Goal: Obtain resource: Download file/media

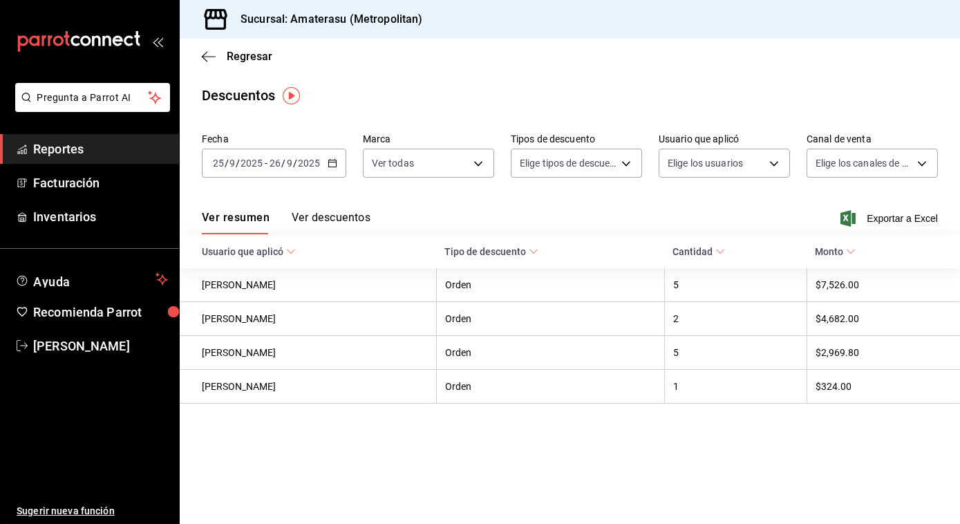
click at [332, 162] on icon "button" at bounding box center [333, 163] width 10 height 10
click at [331, 158] on div "[DATE] [DATE] - [DATE] [DATE]" at bounding box center [274, 163] width 144 height 29
click at [208, 53] on icon "button" at bounding box center [209, 56] width 14 height 12
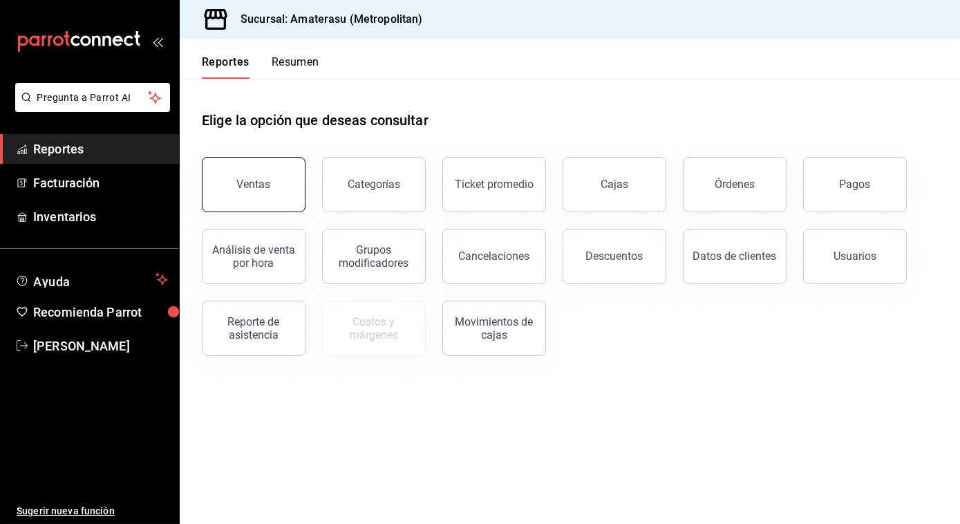
click at [248, 192] on button "Ventas" at bounding box center [254, 184] width 104 height 55
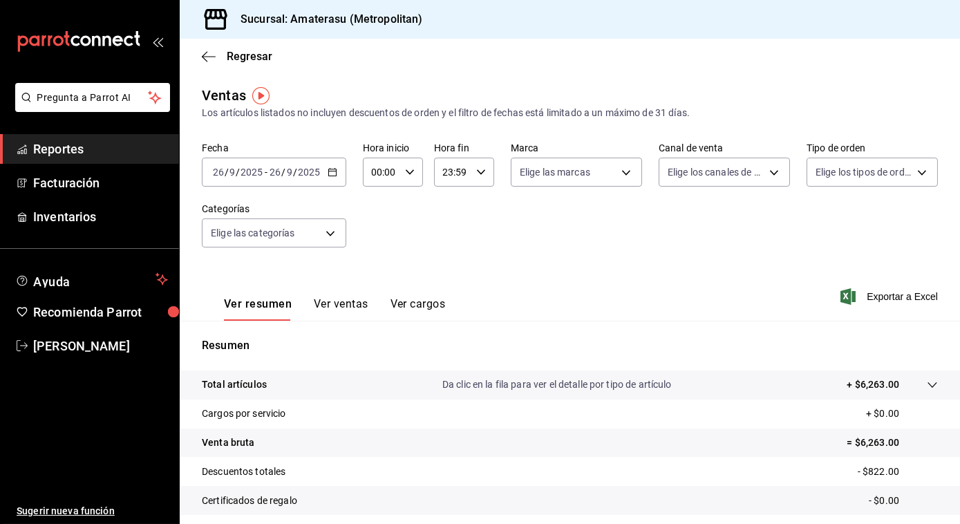
click at [328, 175] on \(Stroke\) "button" at bounding box center [332, 173] width 8 height 8
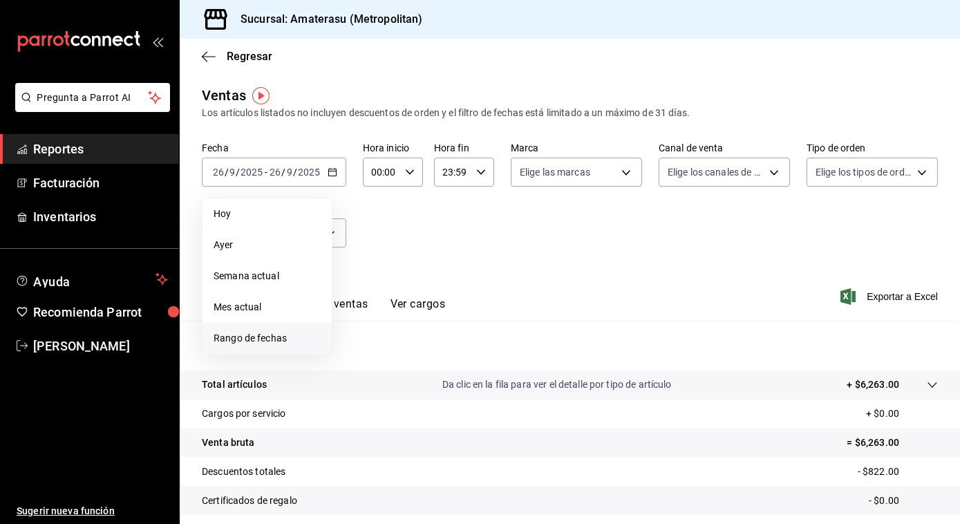
click at [249, 340] on span "Rango de fechas" at bounding box center [267, 338] width 107 height 15
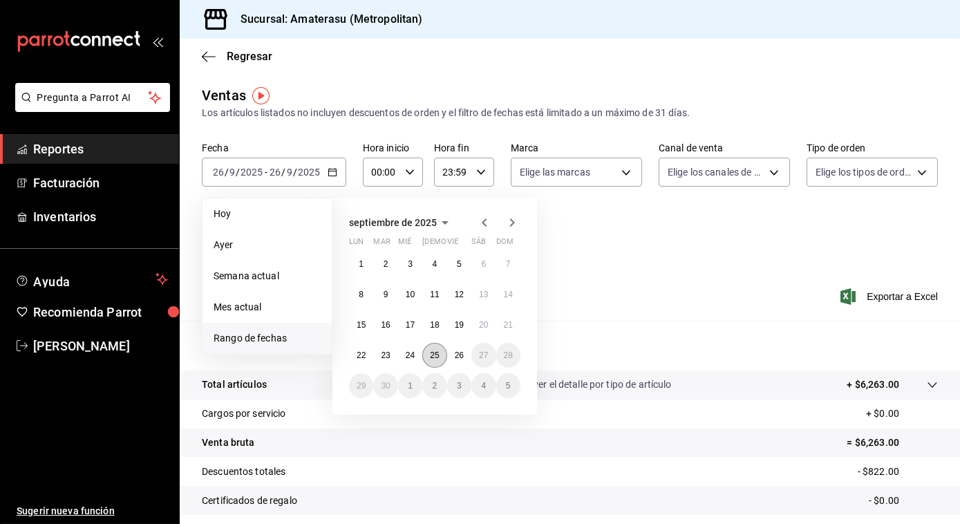
click at [430, 354] on abbr "25" at bounding box center [434, 355] width 9 height 10
click at [456, 359] on abbr "26" at bounding box center [459, 355] width 9 height 10
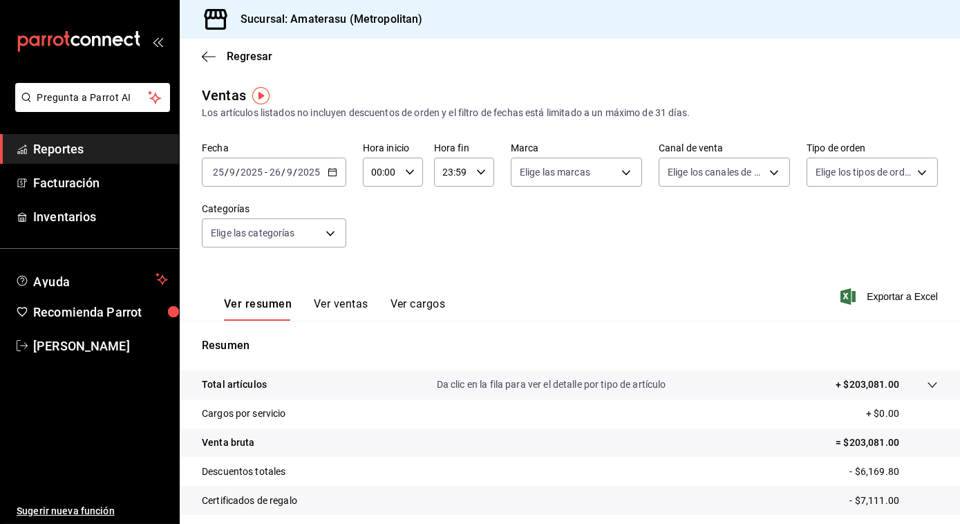
click at [406, 170] on icon "button" at bounding box center [410, 172] width 10 height 10
click at [376, 292] on span "05" at bounding box center [377, 289] width 8 height 11
type input "05:00"
click at [571, 168] on div at bounding box center [480, 262] width 960 height 524
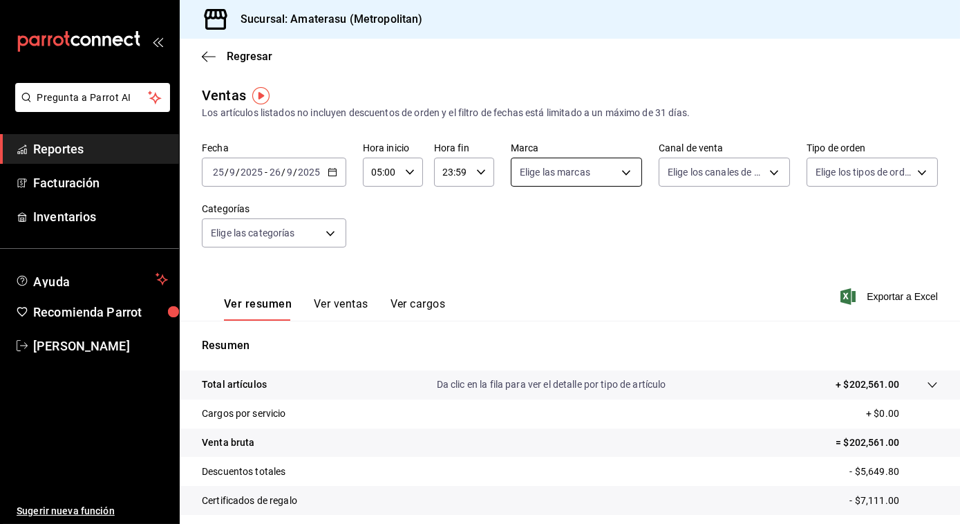
click at [623, 173] on body "Pregunta a Parrot AI Reportes Facturación Inventarios Ayuda Recomienda Parrot […" at bounding box center [480, 262] width 960 height 524
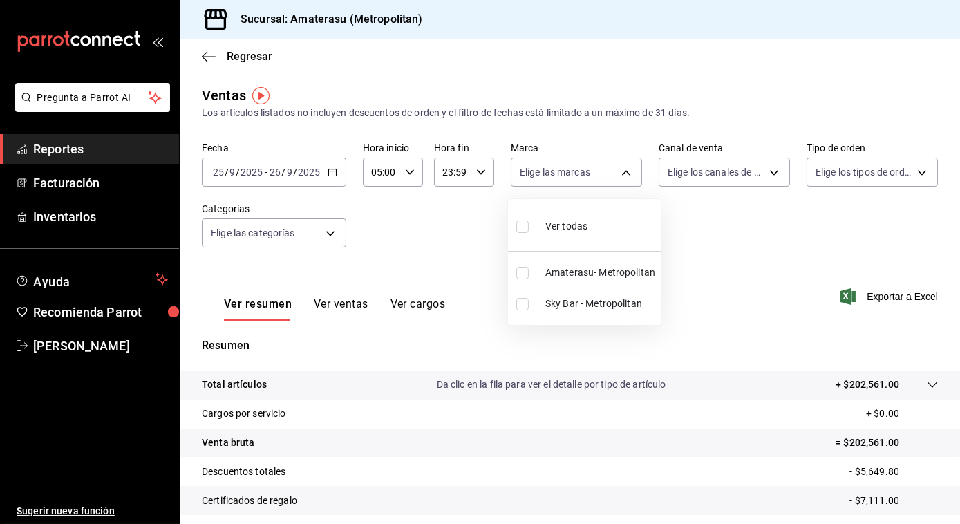
click at [526, 222] on input "checkbox" at bounding box center [522, 226] width 12 height 12
checkbox input "true"
type input "e4cd7fcb-d45b-43ae-a99f-ad4ccfcd9032,f3afaab8-8c3d-4e49-a299-af9bdf6027b2"
checkbox input "true"
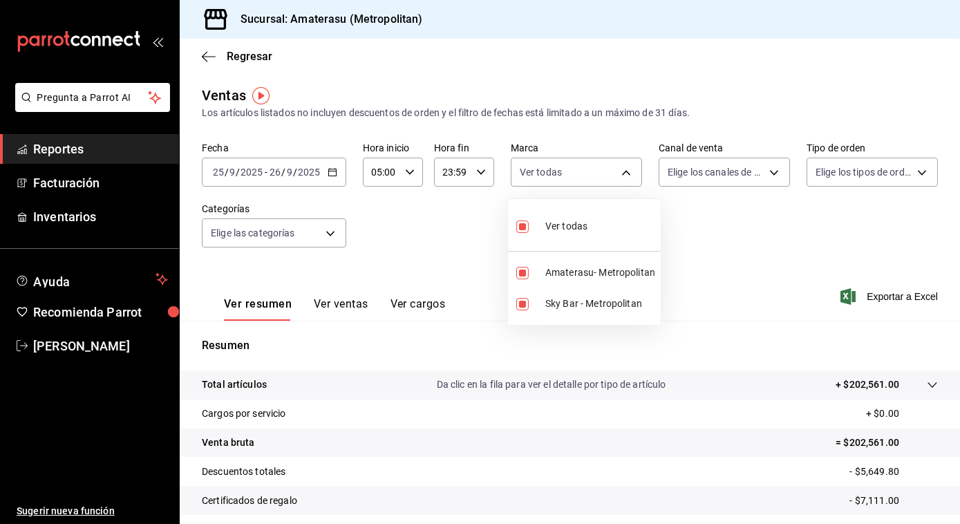
click at [702, 253] on div at bounding box center [480, 262] width 960 height 524
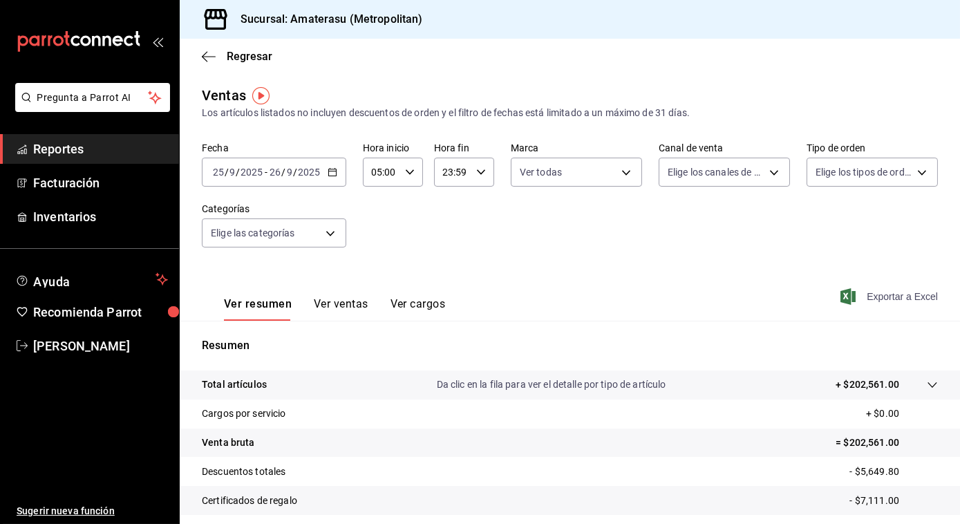
click at [881, 296] on span "Exportar a Excel" at bounding box center [890, 296] width 95 height 17
click at [842, 332] on div "Resumen Total artículos Da clic en la fila para ver el detalle por tipo de artí…" at bounding box center [570, 469] width 780 height 297
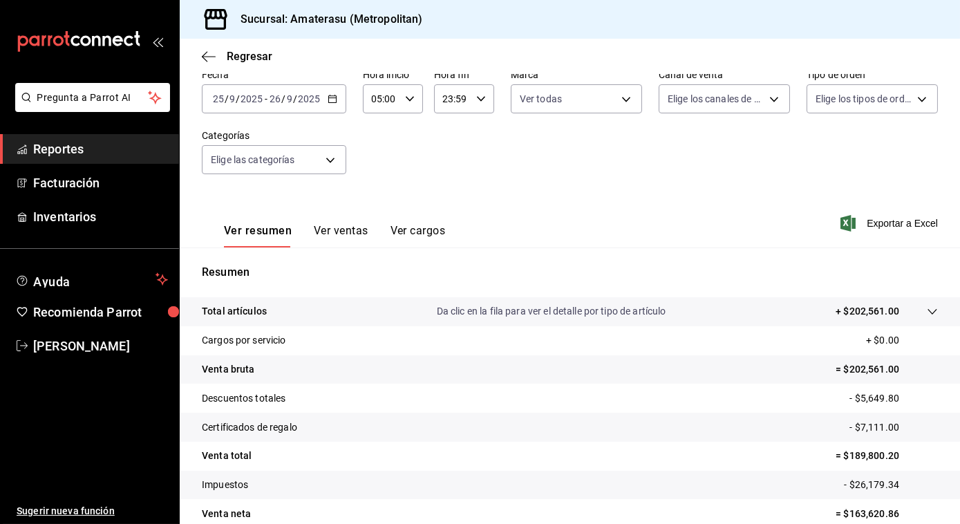
scroll to position [138, 0]
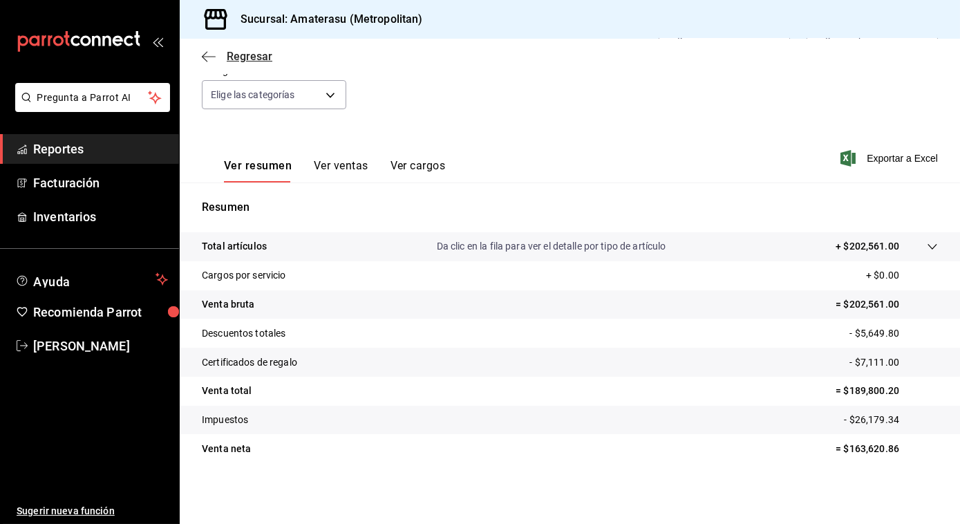
click at [210, 63] on span "Regresar" at bounding box center [237, 56] width 70 height 13
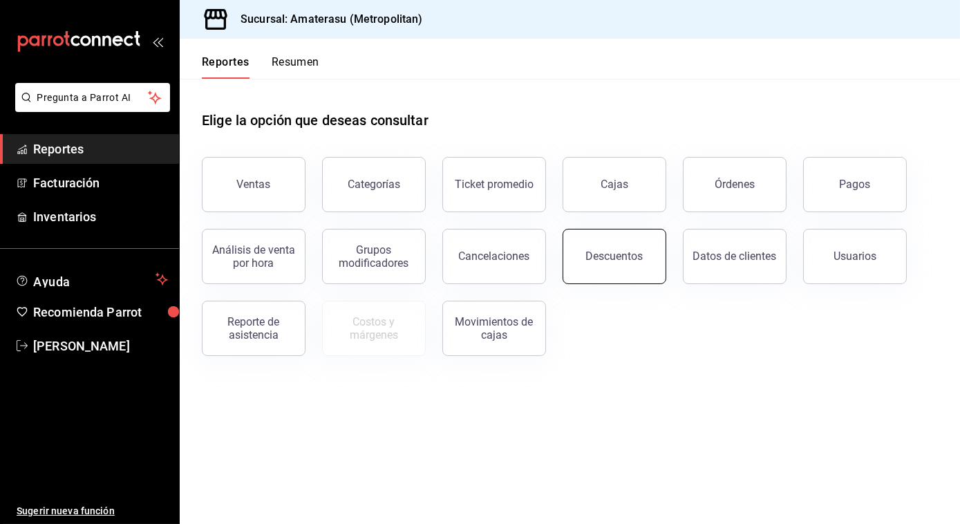
click at [639, 247] on button "Descuentos" at bounding box center [615, 256] width 104 height 55
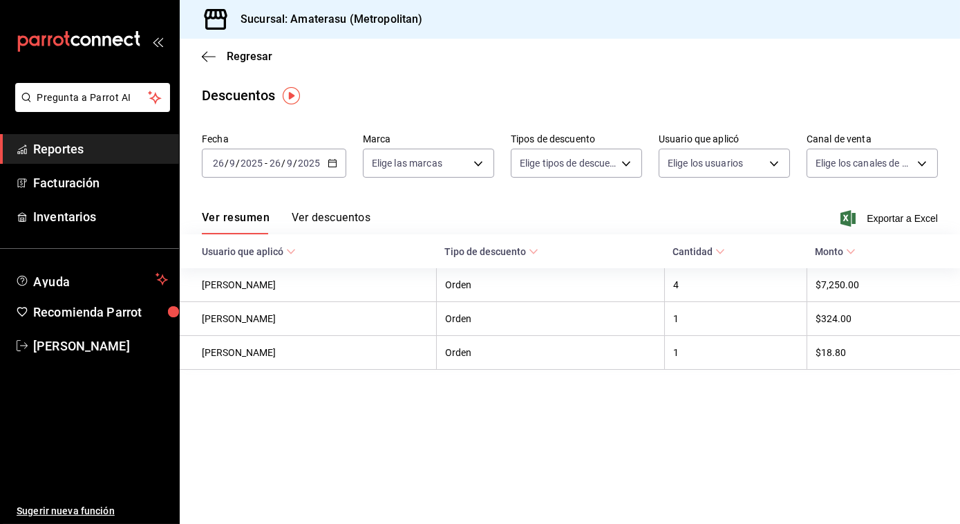
click at [332, 167] on icon "button" at bounding box center [333, 163] width 10 height 10
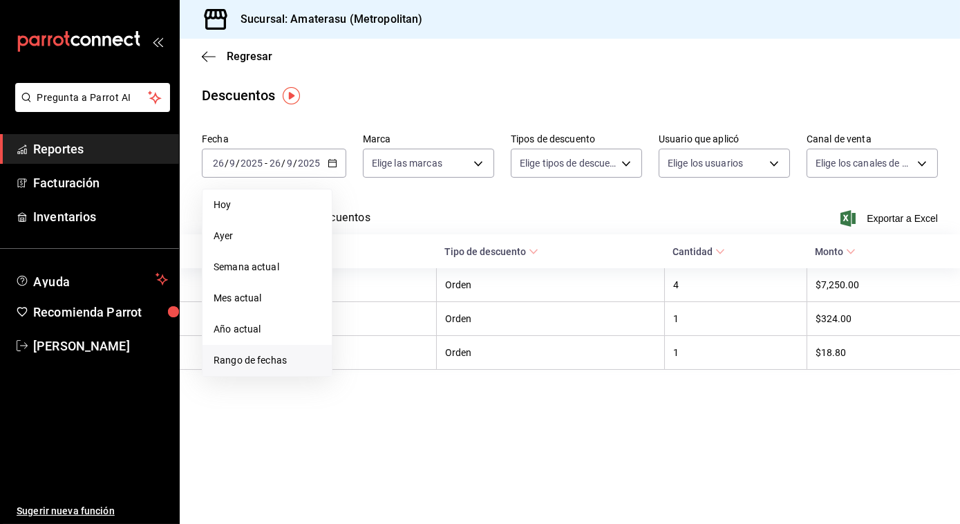
click at [269, 352] on li "Rango de fechas" at bounding box center [267, 360] width 129 height 31
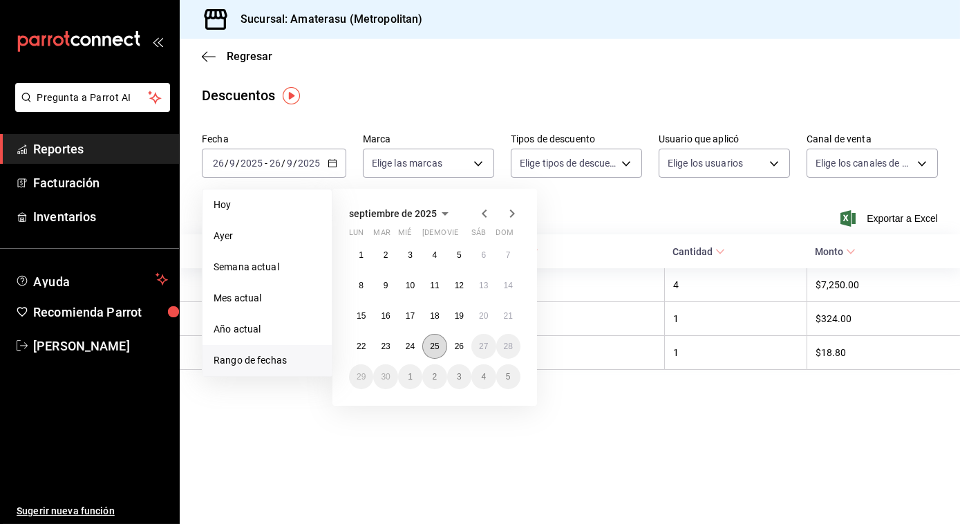
click at [439, 351] on button "25" at bounding box center [434, 346] width 24 height 25
click at [470, 350] on button "26" at bounding box center [459, 346] width 24 height 25
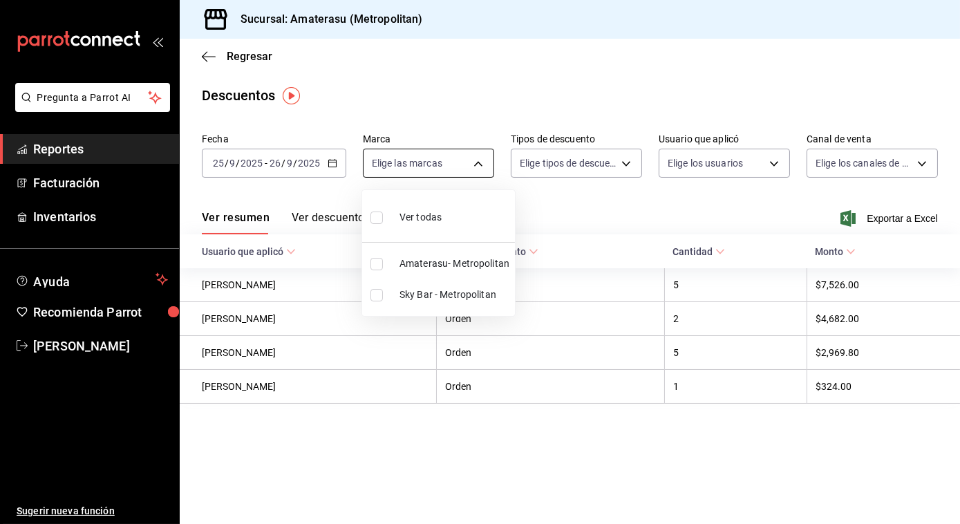
click at [478, 163] on body "Pregunta a Parrot AI Reportes Facturación Inventarios Ayuda Recomienda Parrot […" at bounding box center [480, 262] width 960 height 524
click at [362, 211] on li "Ver todas" at bounding box center [438, 216] width 153 height 41
type input "e4cd7fcb-d45b-43ae-a99f-ad4ccfcd9032,f3afaab8-8c3d-4e49-a299-af9bdf6027b2"
checkbox input "true"
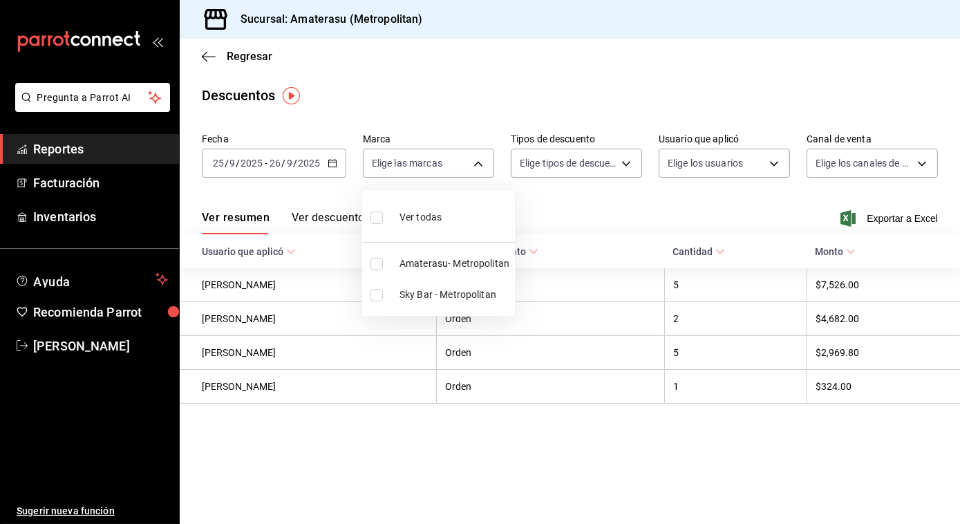
checkbox input "true"
click at [700, 200] on div at bounding box center [480, 262] width 960 height 524
click at [872, 208] on div "Ver resumen Ver descuentos Exportar a Excel" at bounding box center [570, 214] width 780 height 40
click at [876, 216] on span "Exportar a Excel" at bounding box center [890, 218] width 95 height 17
